Goal: Entertainment & Leisure: Consume media (video, audio)

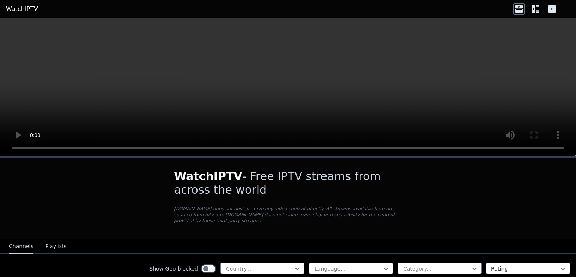
click at [372, 194] on h1 "WatchIPTV - Free IPTV streams from across the world" at bounding box center [288, 182] width 228 height 27
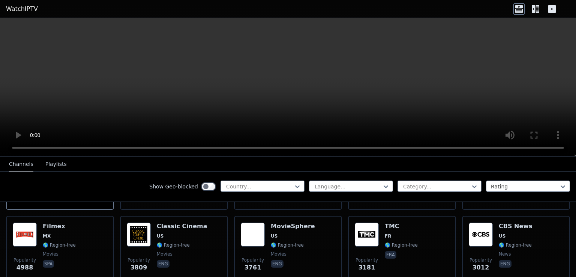
scroll to position [150, 0]
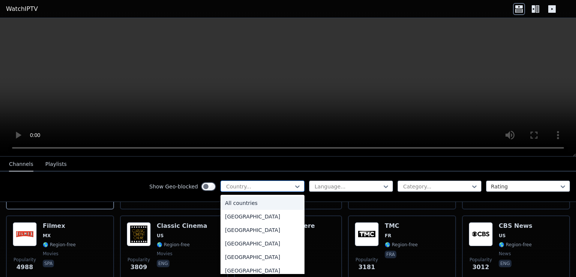
click at [241, 188] on div at bounding box center [259, 186] width 68 height 7
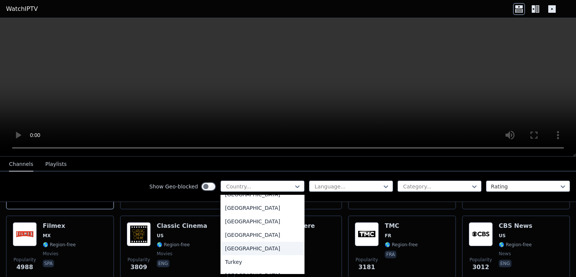
scroll to position [2512, 0]
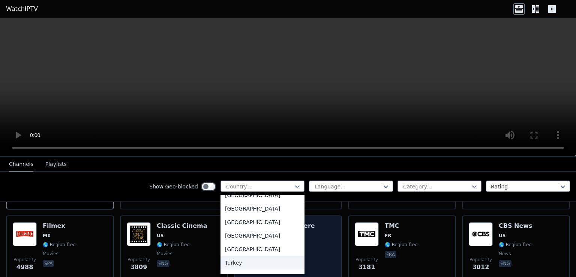
click at [237, 263] on div "Turkey" at bounding box center [262, 262] width 84 height 13
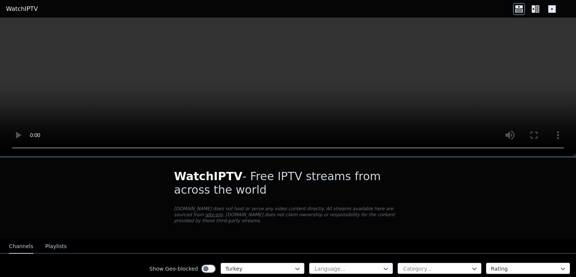
click at [491, 265] on div at bounding box center [525, 268] width 68 height 7
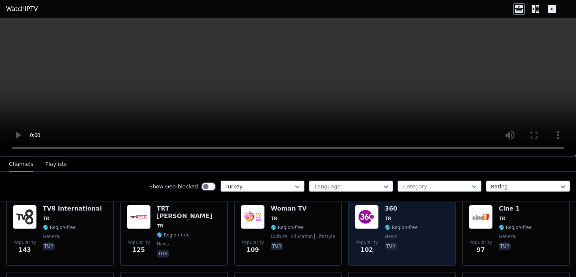
scroll to position [240, 0]
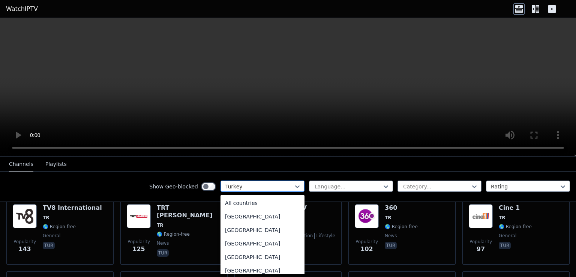
click at [255, 181] on div "Turkey" at bounding box center [262, 185] width 84 height 11
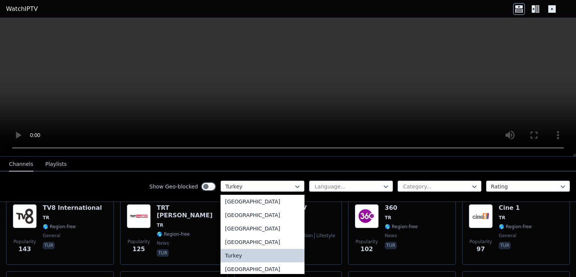
scroll to position [2518, 0]
click at [232, 250] on div "Turkey" at bounding box center [262, 255] width 84 height 13
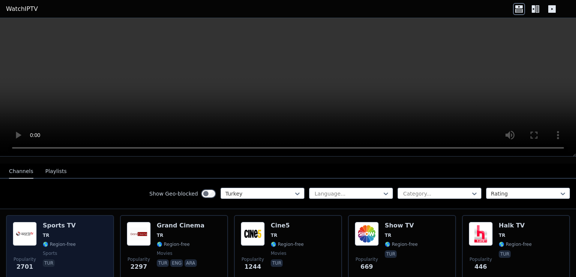
scroll to position [75, 0]
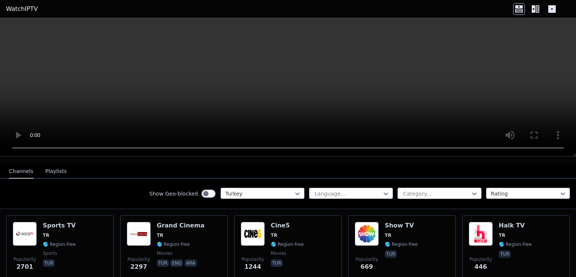
click at [440, 190] on div at bounding box center [436, 193] width 68 height 7
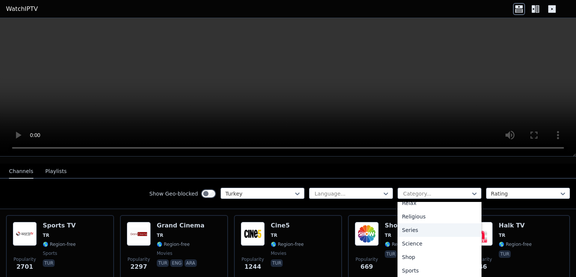
scroll to position [289, 0]
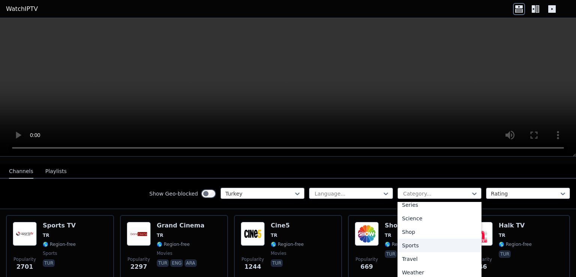
click at [412, 242] on div "Sports" at bounding box center [439, 244] width 84 height 13
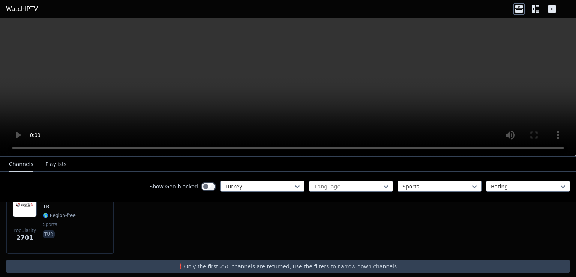
scroll to position [105, 0]
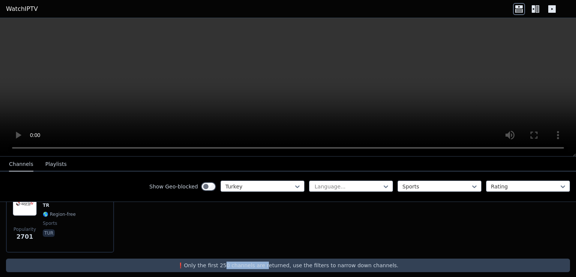
click at [270, 263] on div "❗️Only the first 250 channels are returned, use the filters to narrow down chan…" at bounding box center [288, 264] width 564 height 13
click at [271, 263] on div "❗️Only the first 250 channels are returned, use the filters to narrow down chan…" at bounding box center [288, 264] width 564 height 13
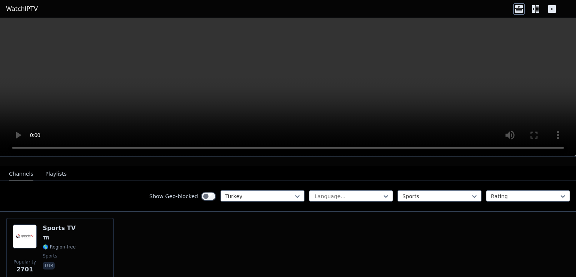
scroll to position [0, 0]
